Goal: Task Accomplishment & Management: Use online tool/utility

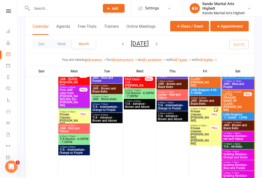
click at [242, 146] on span "T/A - All Belts" at bounding box center [238, 147] width 30 height 3
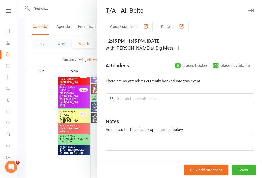
click at [173, 30] on button "Roll call" at bounding box center [173, 26] width 32 height 9
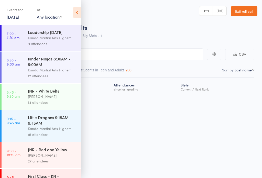
click at [80, 9] on icon at bounding box center [77, 12] width 8 height 11
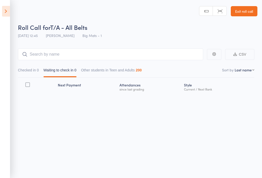
click at [47, 48] on main "CSV Checked in 0 Waiting to check in 0 Other students in Teen and Adults 200 So…" at bounding box center [131, 78] width 262 height 75
click at [157, 54] on input "search" at bounding box center [110, 55] width 185 height 12
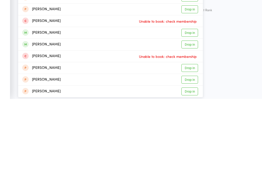
type input "[PERSON_NAME]"
click at [192, 120] on link "Drop in" at bounding box center [189, 124] width 17 height 8
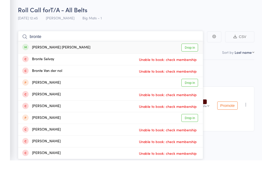
type input "bronte"
click at [190, 61] on link "Drop in" at bounding box center [189, 65] width 17 height 8
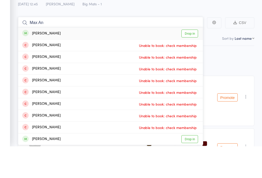
type input "Max An"
click at [192, 61] on link "Drop in" at bounding box center [189, 65] width 17 height 8
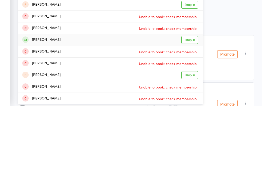
type input "[PERSON_NAME]"
click at [189, 108] on link "Drop in" at bounding box center [189, 112] width 17 height 8
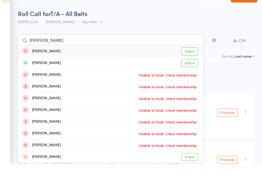
type input "[PERSON_NAME]"
click at [193, 73] on link "Drop in" at bounding box center [189, 77] width 17 height 8
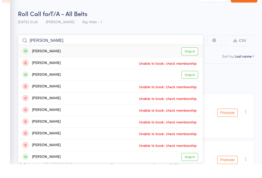
type input "Alexander Head"
click at [187, 61] on link "Drop in" at bounding box center [189, 65] width 17 height 8
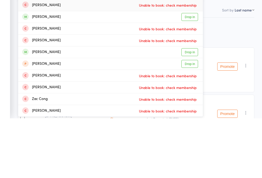
type input "zachery"
click at [192, 108] on link "Drop in" at bounding box center [189, 112] width 17 height 8
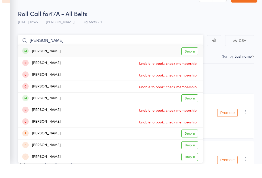
type input "gordon"
click at [193, 61] on link "Drop in" at bounding box center [189, 65] width 17 height 8
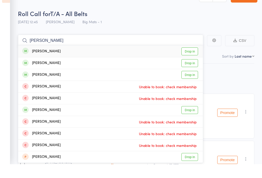
type input "elisabeth"
click at [189, 61] on link "Drop in" at bounding box center [189, 65] width 17 height 8
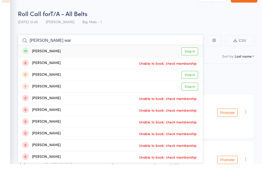
type input "matthew war"
click at [196, 61] on link "Drop in" at bounding box center [189, 65] width 17 height 8
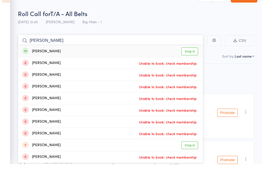
type input "camille"
click at [197, 61] on link "Drop in" at bounding box center [189, 65] width 17 height 8
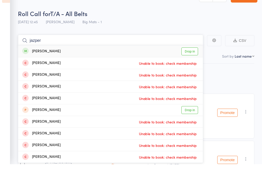
type input "jazper"
click at [195, 61] on link "Drop in" at bounding box center [189, 65] width 17 height 8
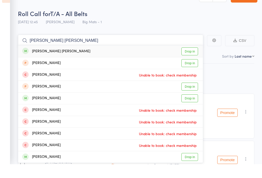
type input "connor hender"
click at [186, 61] on link "Drop in" at bounding box center [189, 65] width 17 height 8
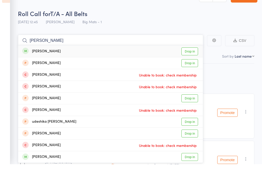
type input "jay ra"
click at [190, 61] on link "Drop in" at bounding box center [189, 65] width 17 height 8
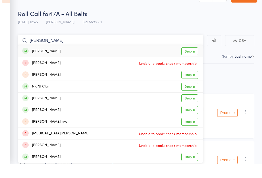
type input "nic burl"
click at [192, 61] on link "Drop in" at bounding box center [189, 65] width 17 height 8
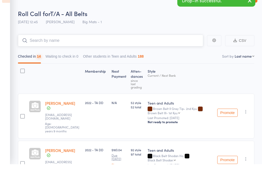
type input "v"
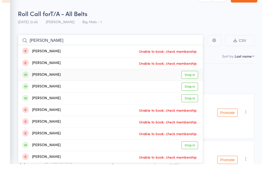
type input "charlotte n"
click at [189, 85] on link "Drop in" at bounding box center [189, 89] width 17 height 8
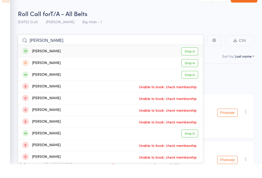
type input "oliver rom"
click at [189, 61] on link "Drop in" at bounding box center [189, 65] width 17 height 8
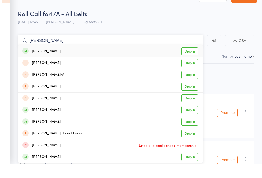
type input "david wilk"
click at [195, 61] on link "Drop in" at bounding box center [189, 65] width 17 height 8
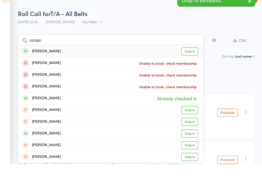
type input "roman"
click at [188, 61] on link "Drop in" at bounding box center [189, 65] width 17 height 8
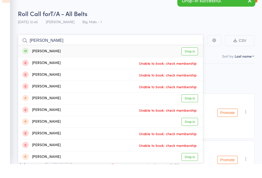
type input "Nicola"
click at [192, 61] on link "Drop in" at bounding box center [189, 65] width 17 height 8
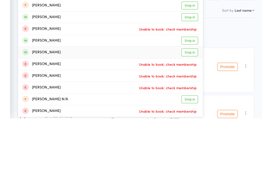
type input "Michael"
click at [193, 108] on link "Drop in" at bounding box center [189, 112] width 17 height 8
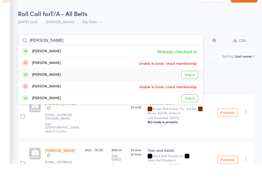
type input "lurovetski"
click at [196, 85] on link "Drop in" at bounding box center [189, 89] width 17 height 8
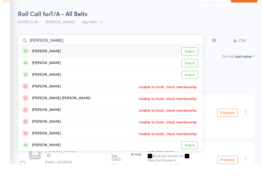
type input "tim griffin"
click at [191, 61] on link "Drop in" at bounding box center [189, 65] width 17 height 8
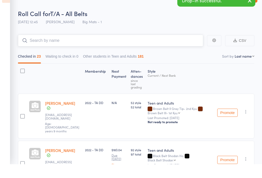
type input ","
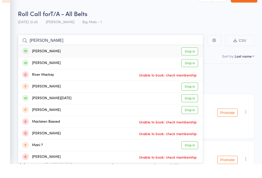
type input "Macken"
click at [194, 61] on link "Drop in" at bounding box center [189, 65] width 17 height 8
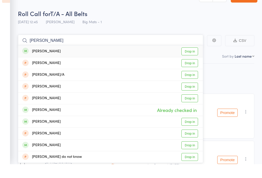
type input "david duffet"
click at [192, 61] on link "Drop in" at bounding box center [189, 65] width 17 height 8
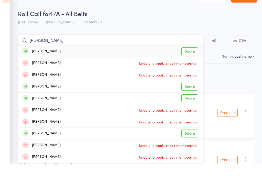
type input "james milnes"
click at [193, 61] on link "Drop in" at bounding box center [189, 65] width 17 height 8
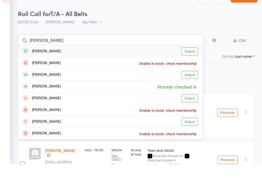
type input "kimorah wong"
click at [193, 61] on link "Drop in" at bounding box center [189, 65] width 17 height 8
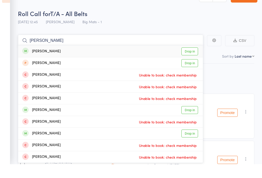
type input "jacob mcc"
click at [194, 61] on link "Drop in" at bounding box center [189, 65] width 17 height 8
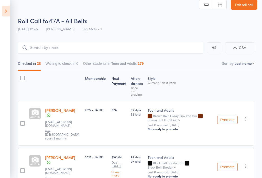
scroll to position [5, 0]
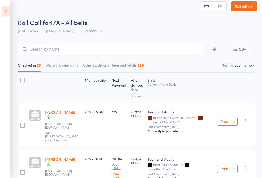
click at [245, 10] on link "Exit roll call" at bounding box center [244, 7] width 27 height 10
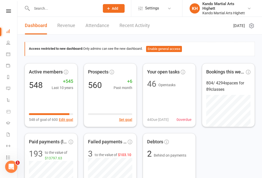
click at [9, 55] on icon at bounding box center [8, 54] width 4 height 4
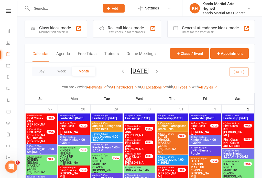
scroll to position [4, 0]
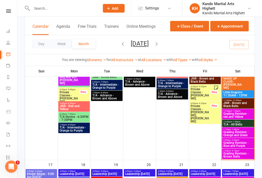
click at [245, 113] on span "Grading Revision - red and Yellow" at bounding box center [238, 116] width 30 height 6
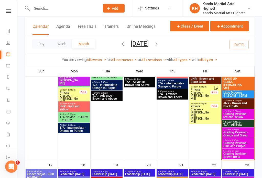
scroll to position [626, 0]
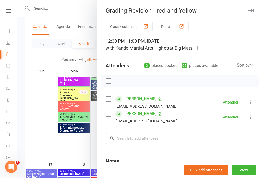
click at [34, 91] on div at bounding box center [139, 89] width 244 height 178
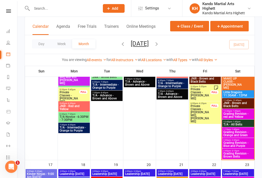
click at [247, 131] on span "Grading Revision - Orange and Green" at bounding box center [238, 134] width 30 height 6
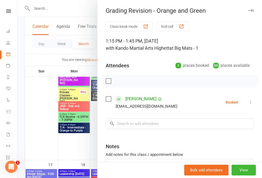
click at [38, 109] on div at bounding box center [139, 89] width 244 height 178
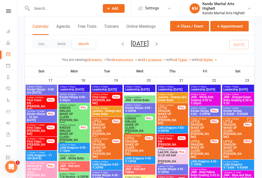
scroll to position [710, 0]
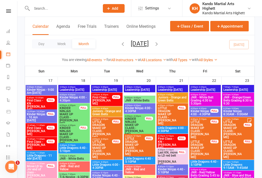
click at [41, 119] on span "Kinder Ninjas - 10 Am [DATE]" at bounding box center [37, 117] width 20 height 9
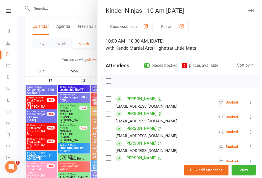
click at [40, 117] on div at bounding box center [139, 89] width 244 height 178
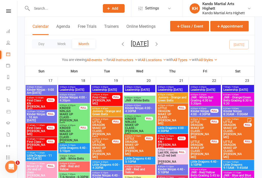
click at [34, 90] on span "Kinder Ninjas - 9:00 Am [DATE]" at bounding box center [41, 91] width 29 height 6
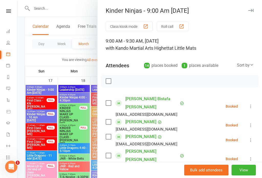
click at [40, 96] on div at bounding box center [139, 89] width 244 height 178
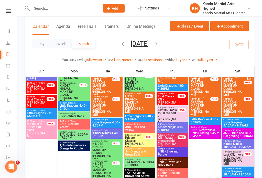
click at [36, 115] on span "Little Dragons - 11 AM [DATE]" at bounding box center [41, 115] width 29 height 6
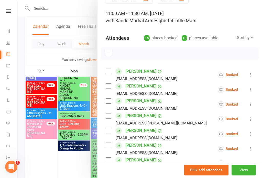
scroll to position [24, 0]
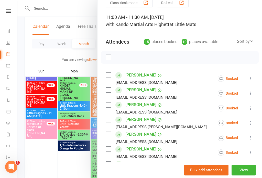
click at [38, 147] on div at bounding box center [139, 89] width 244 height 178
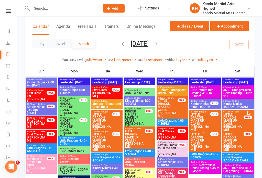
scroll to position [715, 0]
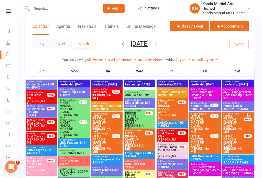
click at [39, 147] on span "- 11:30am" at bounding box center [39, 148] width 9 height 2
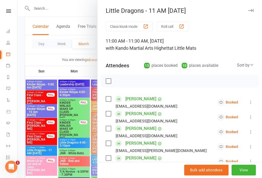
click at [68, 116] on div at bounding box center [139, 89] width 244 height 178
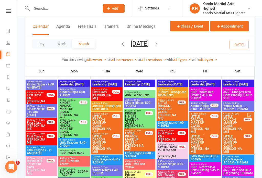
click at [37, 83] on span "Kinder Ninjas - 9:00 Am [DATE]" at bounding box center [41, 86] width 29 height 6
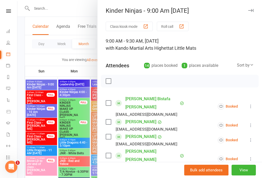
scroll to position [0, 0]
click at [53, 130] on div at bounding box center [139, 89] width 244 height 178
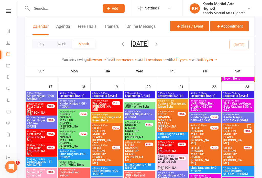
scroll to position [703, 0]
